Goal: Information Seeking & Learning: Understand process/instructions

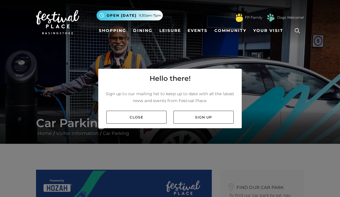
click at [159, 118] on link "Close" at bounding box center [136, 117] width 60 height 13
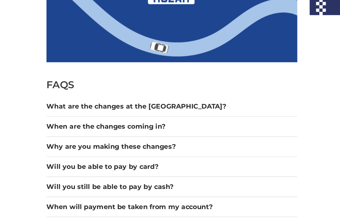
scroll to position [343, 0]
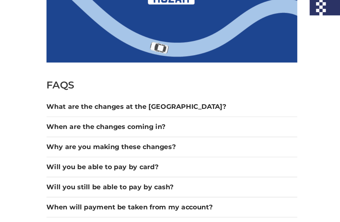
click at [125, 138] on button "What are the changes at the [GEOGRAPHIC_DATA]?" at bounding box center [124, 141] width 176 height 7
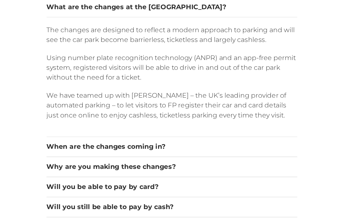
scroll to position [415, 0]
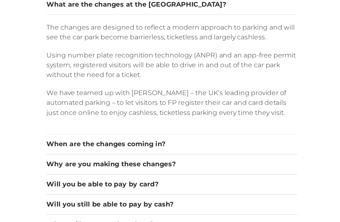
click at [107, 164] on button "When are the changes coming in?" at bounding box center [124, 167] width 176 height 7
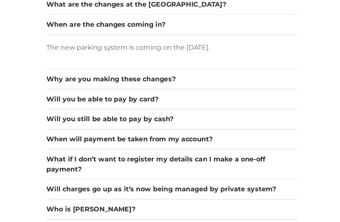
click at [114, 119] on button "Why are you making these changes?" at bounding box center [124, 122] width 176 height 7
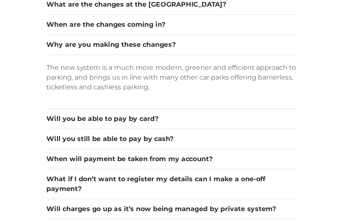
click at [106, 146] on button "Will you be able to pay by card?" at bounding box center [124, 149] width 176 height 7
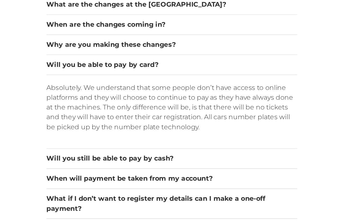
click at [110, 174] on button "Will you still be able to pay by cash?" at bounding box center [124, 177] width 176 height 7
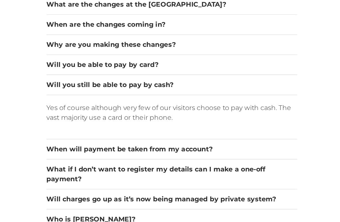
click at [114, 168] on button "When will payment be taken from my account?" at bounding box center [124, 171] width 176 height 7
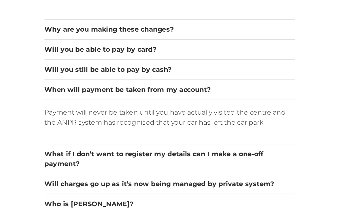
scroll to position [465, 0]
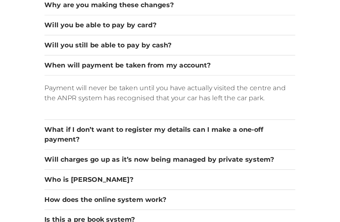
click at [120, 132] on button "What if I don’t want to register my details can I make a one-off payment?" at bounding box center [124, 139] width 176 height 14
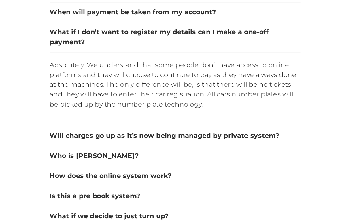
scroll to position [481, 0]
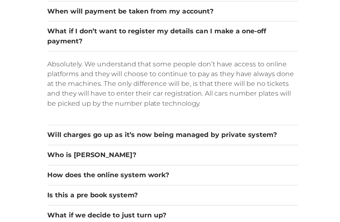
click at [120, 158] on button "Will charges go up as it’s now being managed by private system?" at bounding box center [124, 161] width 176 height 7
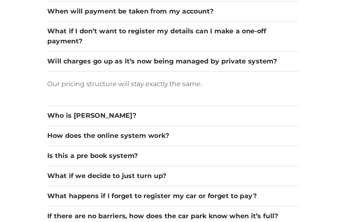
click at [124, 144] on button "Who is [PERSON_NAME]?" at bounding box center [124, 147] width 176 height 7
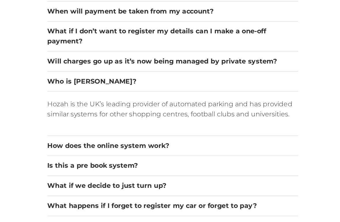
click at [113, 165] on button "How does the online system work?" at bounding box center [124, 168] width 176 height 7
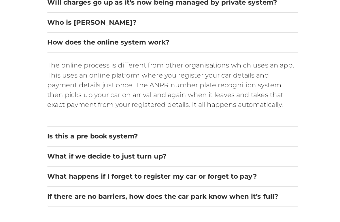
scroll to position [522, 0]
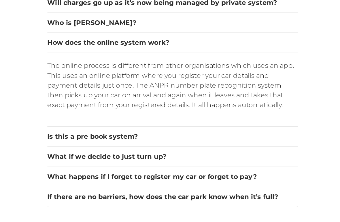
click at [117, 159] on button "Is this a pre book system?" at bounding box center [124, 162] width 176 height 7
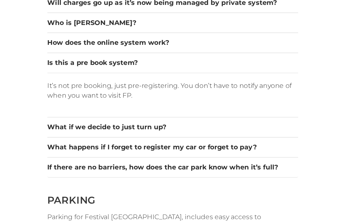
click at [114, 152] on button "What if we decide to just turn up?" at bounding box center [124, 155] width 176 height 7
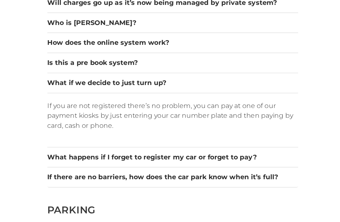
click at [108, 173] on button "What happens if I forget to register my car or forget to pay?" at bounding box center [124, 176] width 176 height 7
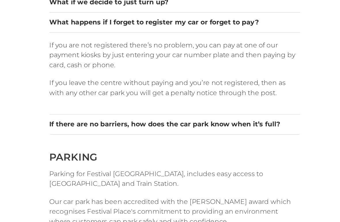
scroll to position [579, 0]
click at [120, 150] on button "If there are no barriers, how does the car park know when it’s full?" at bounding box center [124, 153] width 176 height 7
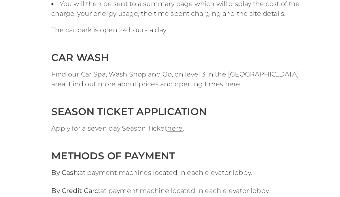
scroll to position [1173, 0]
